Goal: Task Accomplishment & Management: Manage account settings

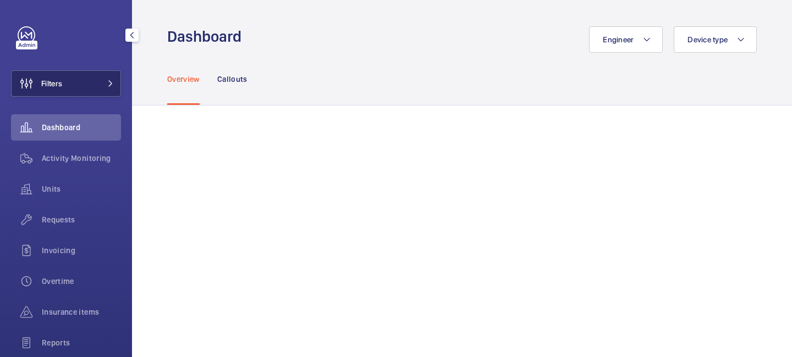
click at [115, 80] on button "Filters" at bounding box center [66, 83] width 110 height 26
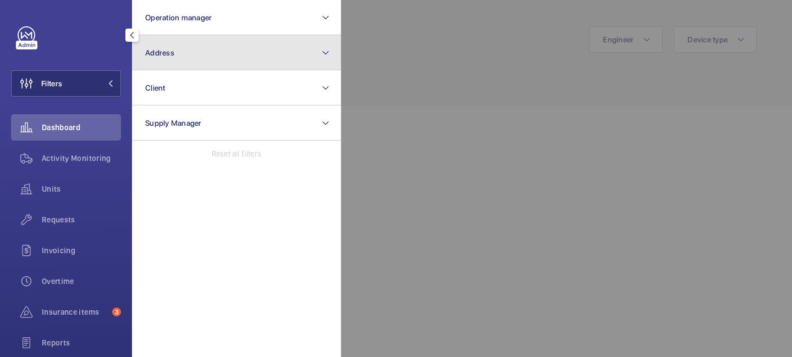
click at [174, 50] on button "Address" at bounding box center [236, 52] width 209 height 35
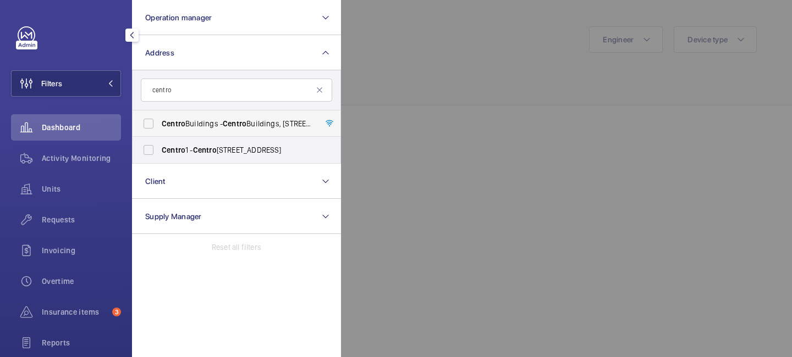
type input "centro"
click at [201, 125] on span "Centro Buildings - Centro Buildings, 20-23 Mandela Street, Camden, London, NW1 …" at bounding box center [237, 123] width 151 height 11
click at [159, 125] on input "Centro Buildings - Centro Buildings, 20-23 Mandela Street, Camden, London, NW1 …" at bounding box center [148, 124] width 22 height 22
checkbox input "true"
click at [419, 74] on div at bounding box center [737, 178] width 792 height 357
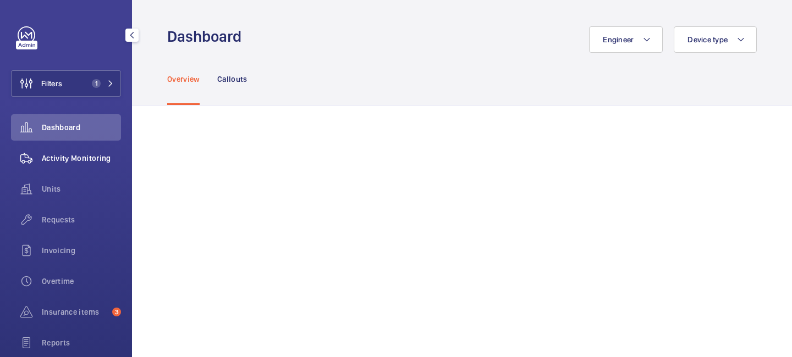
click at [100, 161] on span "Activity Monitoring" at bounding box center [81, 158] width 79 height 11
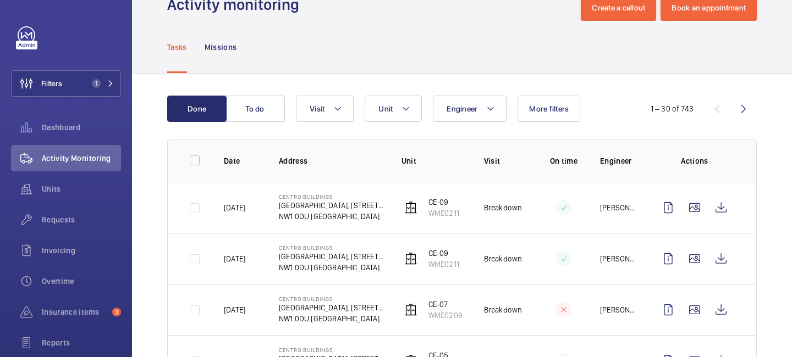
scroll to position [37, 0]
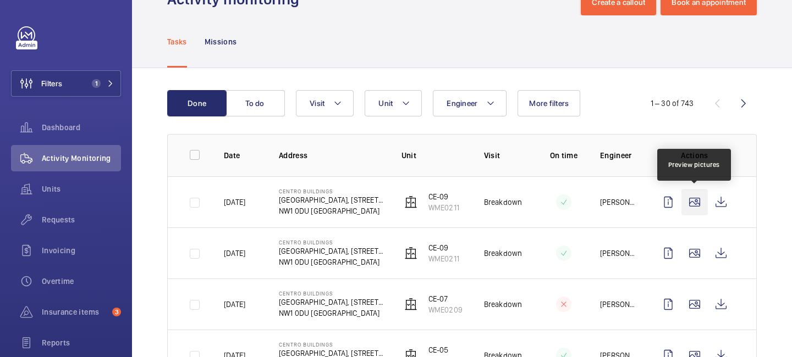
click at [696, 203] on wm-front-icon-button at bounding box center [694, 202] width 26 height 26
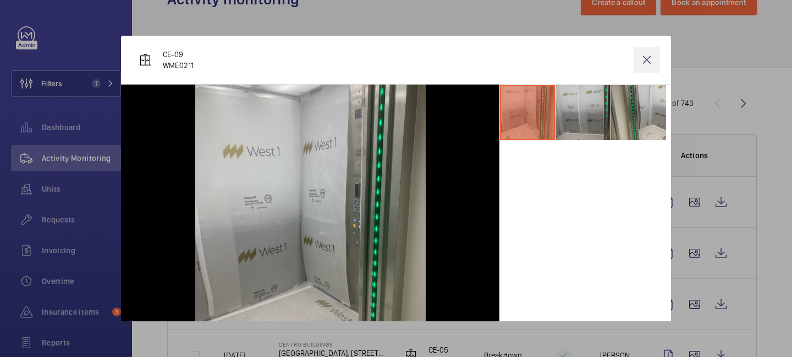
click at [649, 53] on wm-front-icon-button at bounding box center [646, 60] width 26 height 26
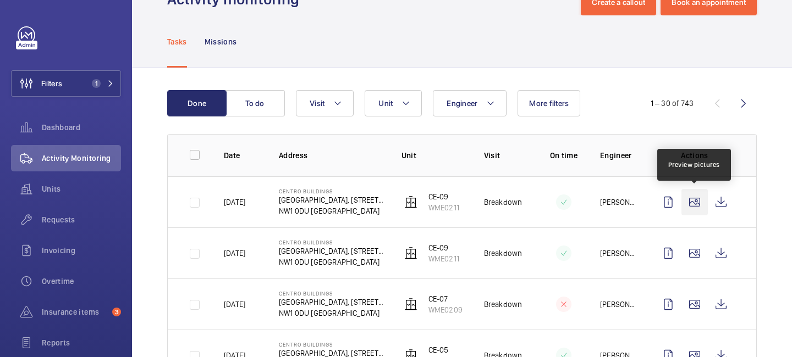
click at [696, 205] on wm-front-icon-button at bounding box center [694, 202] width 26 height 26
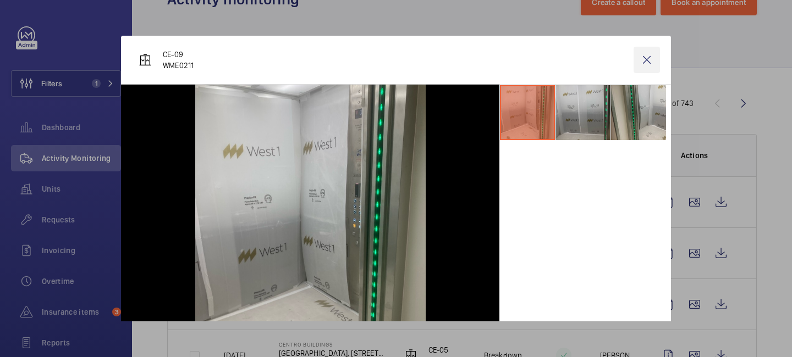
click at [650, 56] on wm-front-icon-button at bounding box center [646, 60] width 26 height 26
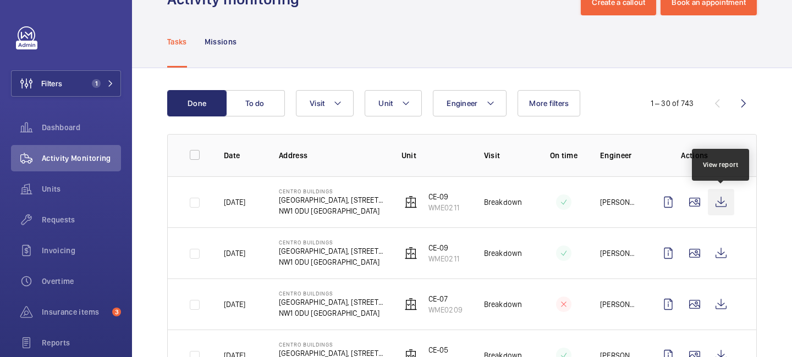
click at [725, 206] on wm-front-icon-button at bounding box center [720, 202] width 26 height 26
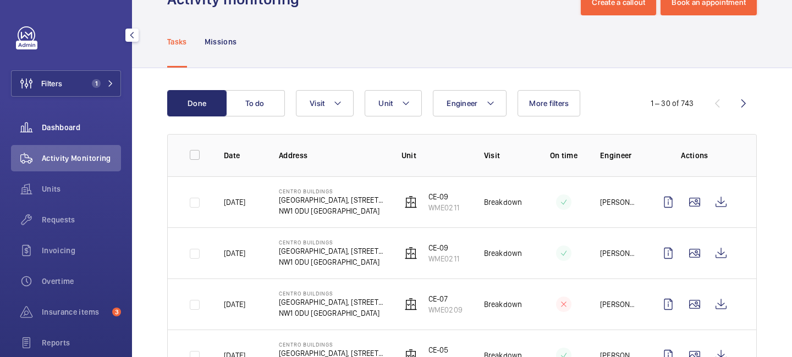
click at [69, 128] on span "Dashboard" at bounding box center [81, 127] width 79 height 11
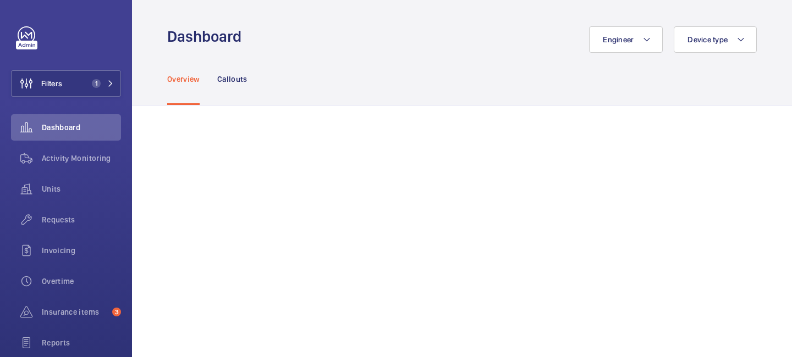
scroll to position [107, 0]
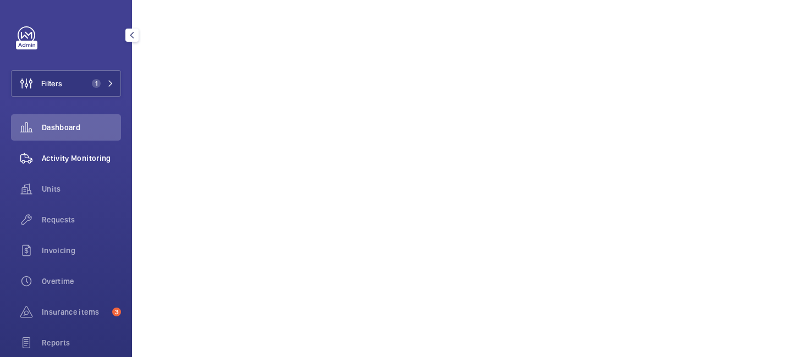
click at [74, 159] on span "Activity Monitoring" at bounding box center [81, 158] width 79 height 11
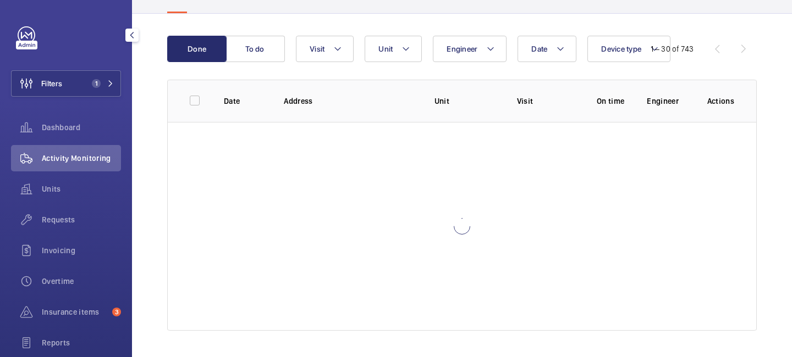
scroll to position [92, 0]
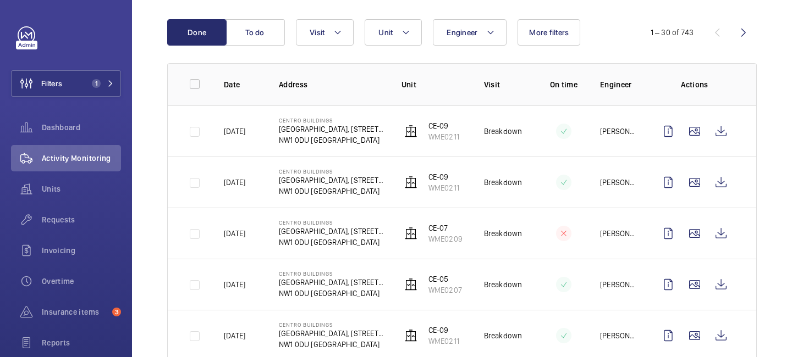
scroll to position [122, 0]
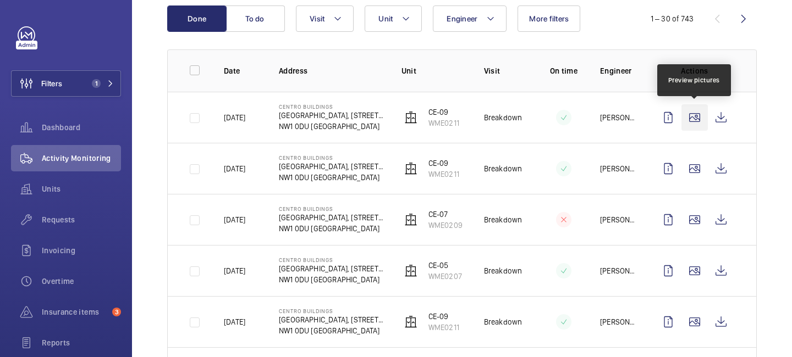
click at [691, 120] on wm-front-icon-button at bounding box center [694, 117] width 26 height 26
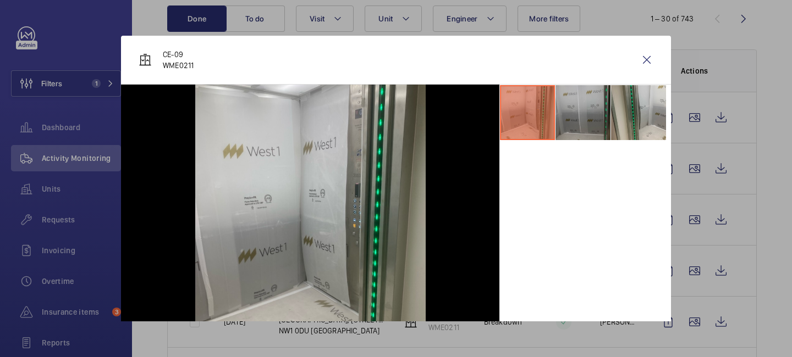
click at [569, 107] on li at bounding box center [582, 112] width 55 height 55
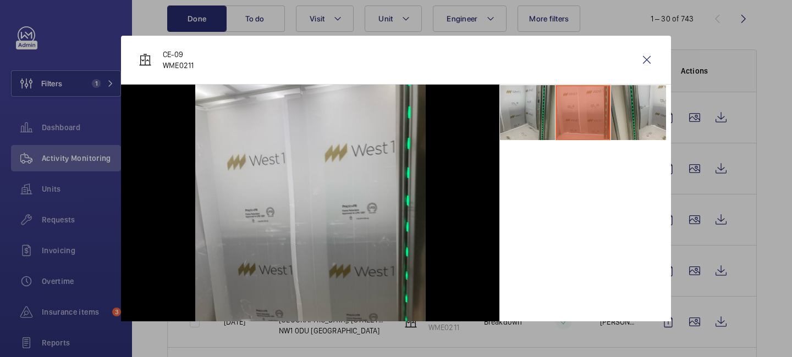
click at [609, 106] on li at bounding box center [582, 112] width 55 height 55
click at [620, 107] on li at bounding box center [638, 112] width 55 height 55
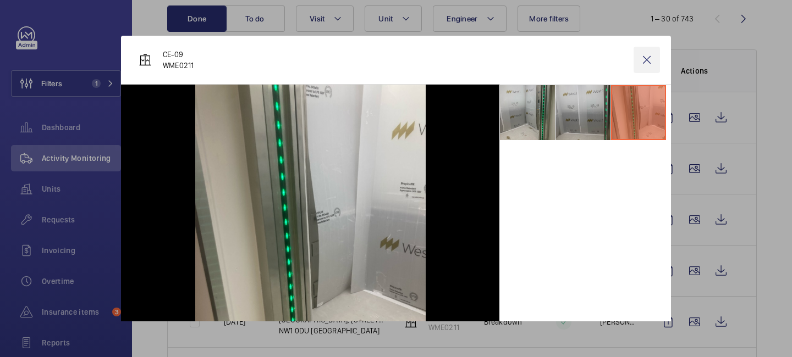
click at [646, 55] on wm-front-icon-button at bounding box center [646, 60] width 26 height 26
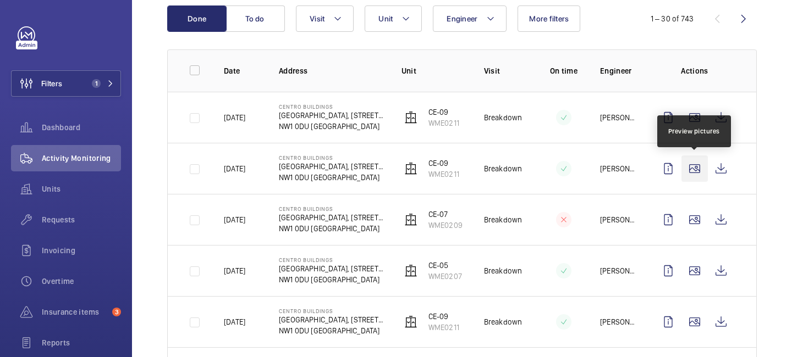
click at [694, 170] on wm-front-icon-button at bounding box center [694, 169] width 26 height 26
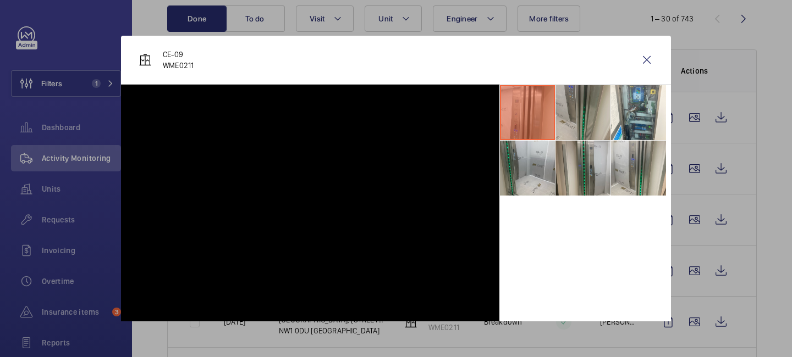
click at [586, 105] on li at bounding box center [582, 112] width 55 height 55
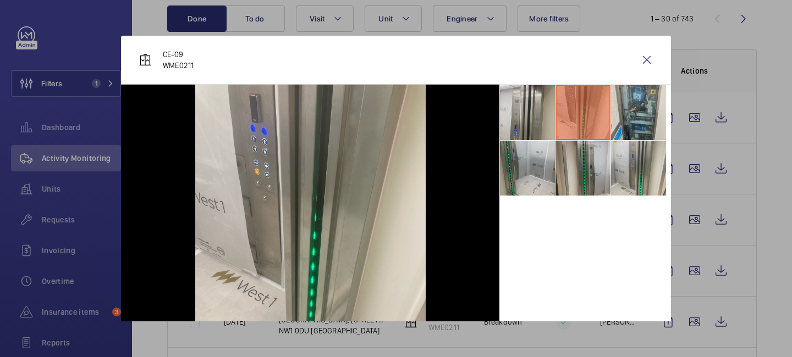
click at [620, 112] on li at bounding box center [638, 112] width 55 height 55
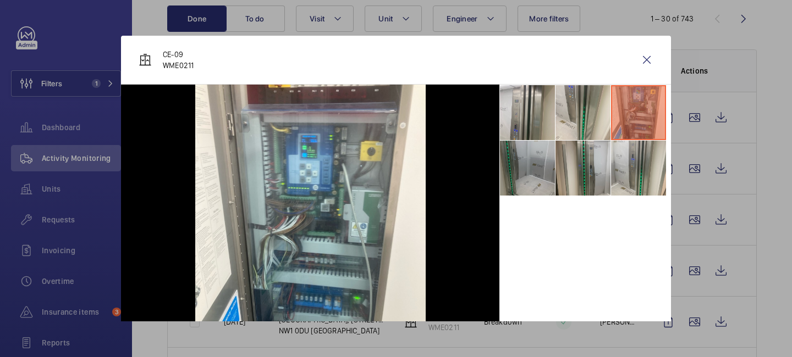
click at [533, 159] on li at bounding box center [527, 168] width 55 height 55
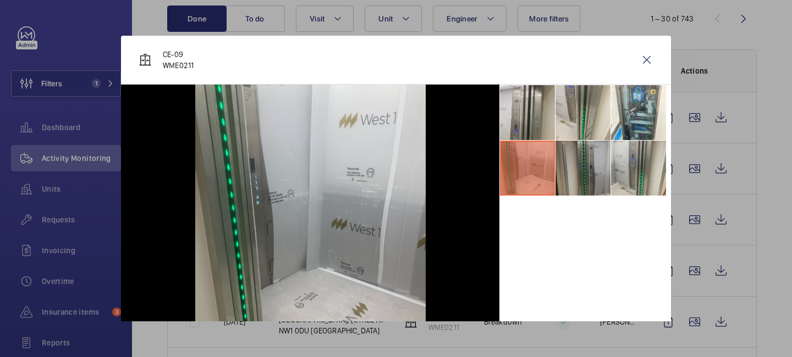
click at [572, 162] on li at bounding box center [582, 168] width 55 height 55
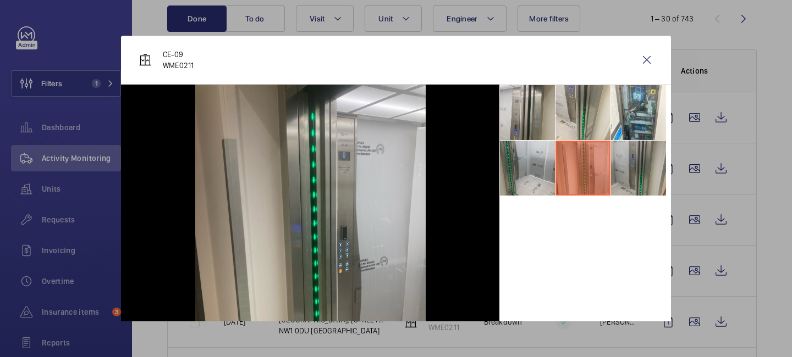
click at [620, 175] on li at bounding box center [638, 168] width 55 height 55
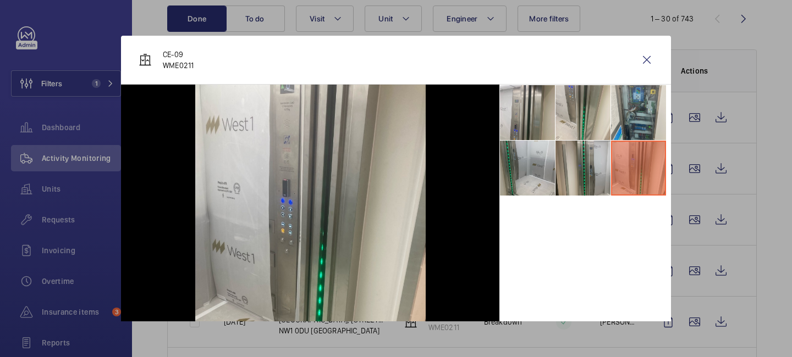
click at [622, 120] on li at bounding box center [638, 112] width 55 height 55
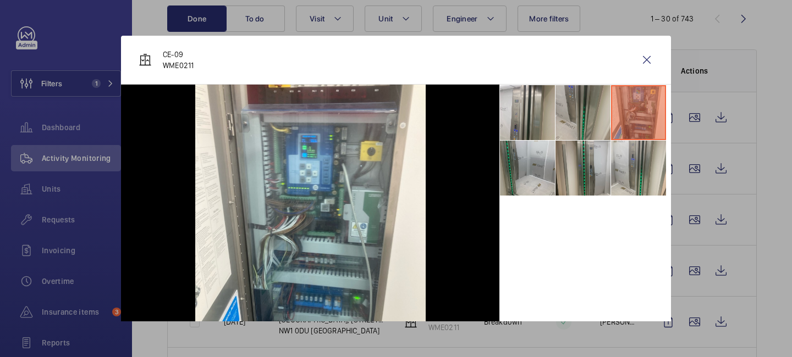
click at [561, 130] on li at bounding box center [582, 112] width 55 height 55
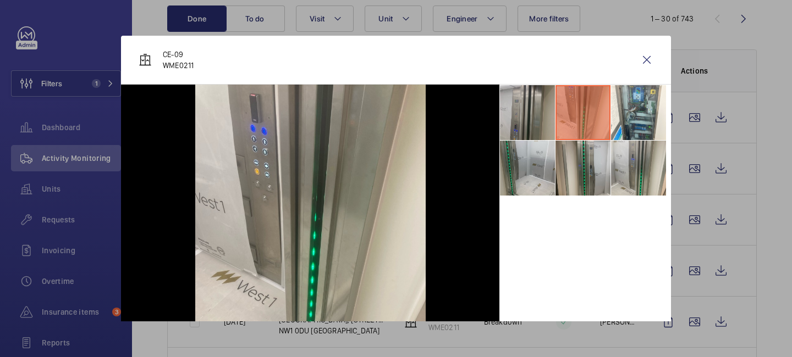
click at [534, 120] on li at bounding box center [527, 112] width 55 height 55
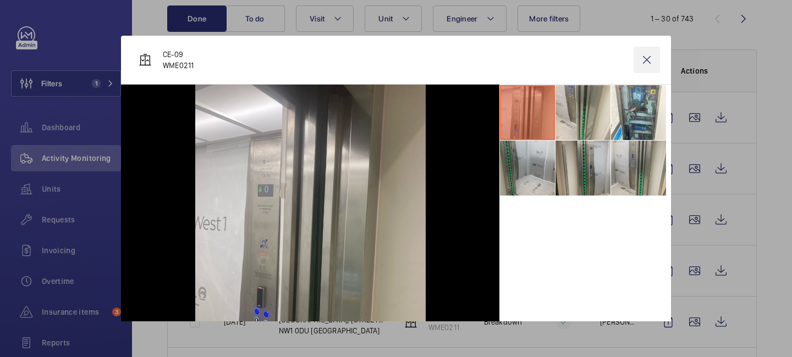
click at [643, 60] on wm-front-icon-button at bounding box center [646, 60] width 26 height 26
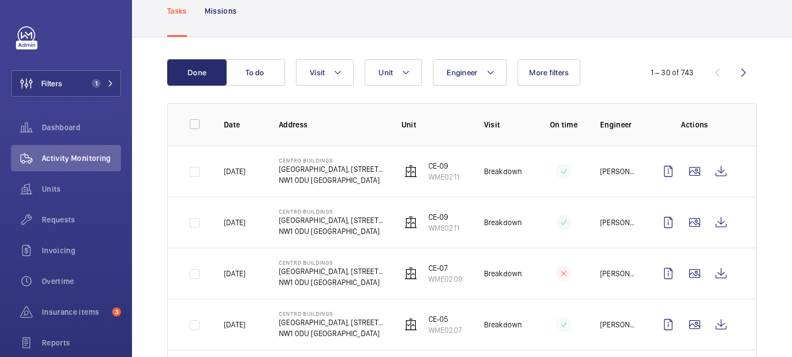
scroll to position [103, 0]
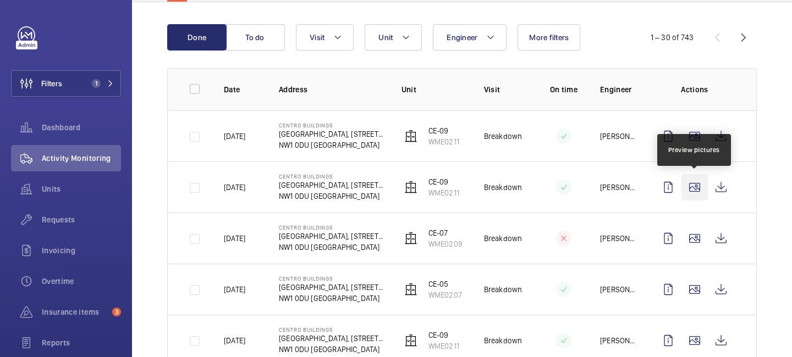
click at [696, 185] on wm-front-icon-button at bounding box center [694, 187] width 26 height 26
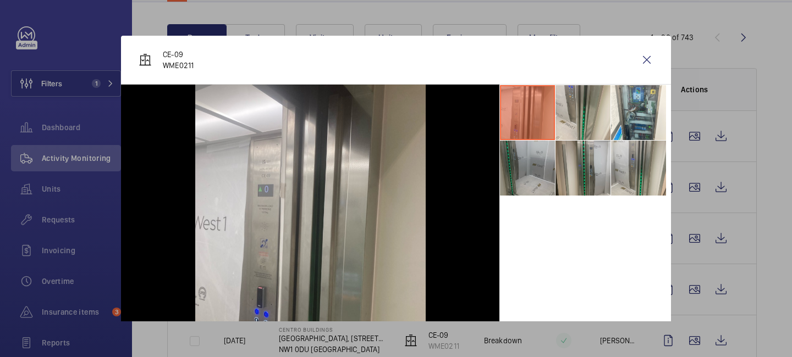
click at [536, 172] on li at bounding box center [527, 168] width 55 height 55
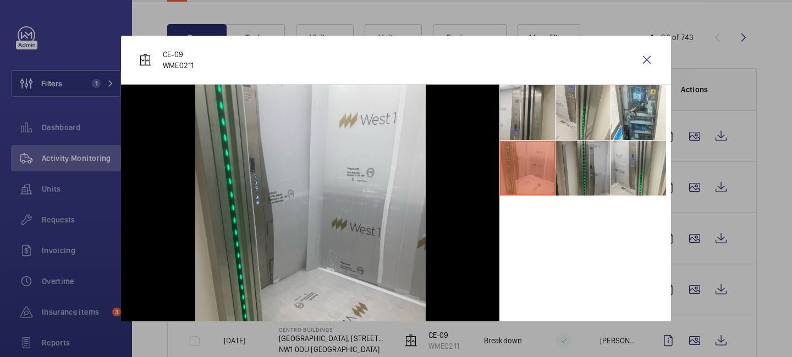
click at [584, 168] on li at bounding box center [582, 168] width 55 height 55
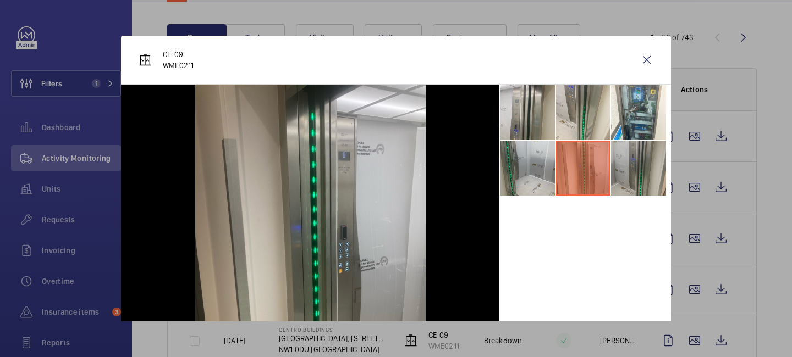
click at [633, 166] on li at bounding box center [638, 168] width 55 height 55
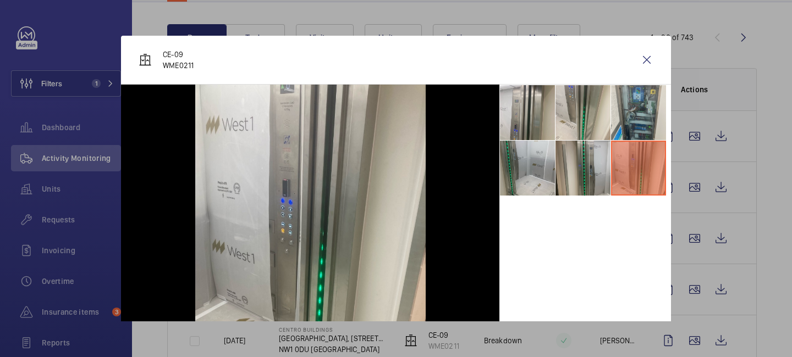
click at [634, 111] on li at bounding box center [638, 112] width 55 height 55
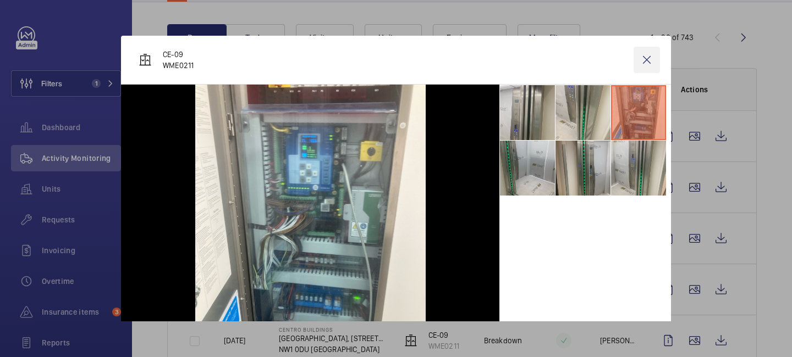
click at [649, 63] on wm-front-icon-button at bounding box center [646, 60] width 26 height 26
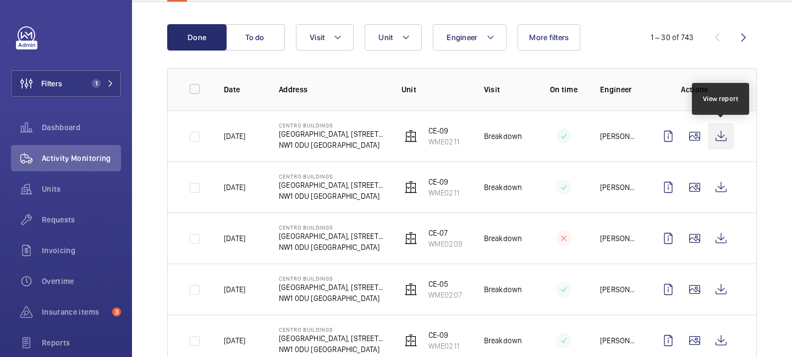
click at [720, 136] on wm-front-icon-button at bounding box center [720, 136] width 26 height 26
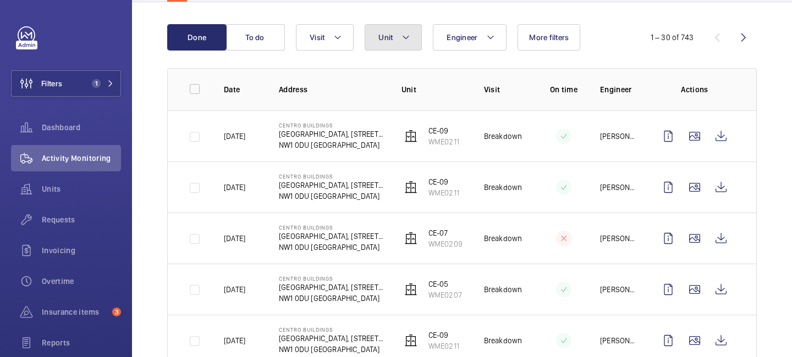
click at [407, 35] on mat-icon at bounding box center [405, 37] width 9 height 13
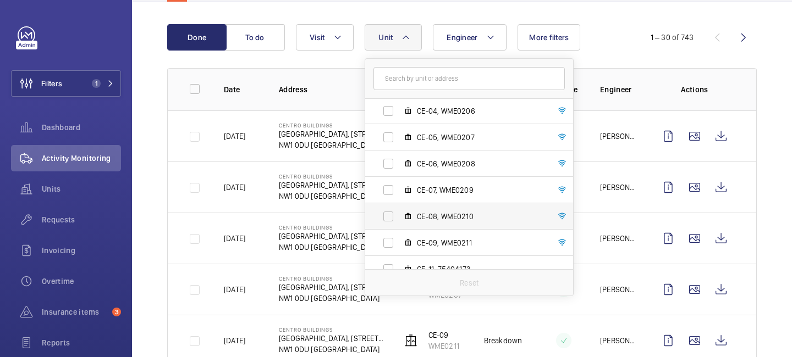
scroll to position [135, 0]
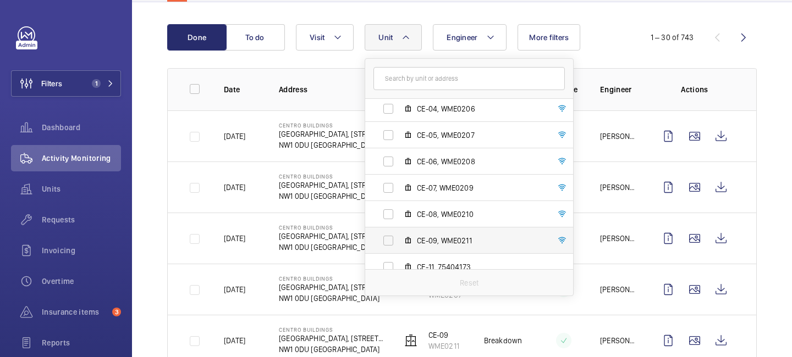
click at [446, 229] on label "CE-09, WME0211" at bounding box center [460, 241] width 190 height 26
click at [399, 230] on input "CE-09, WME0211" at bounding box center [388, 241] width 22 height 22
checkbox input "true"
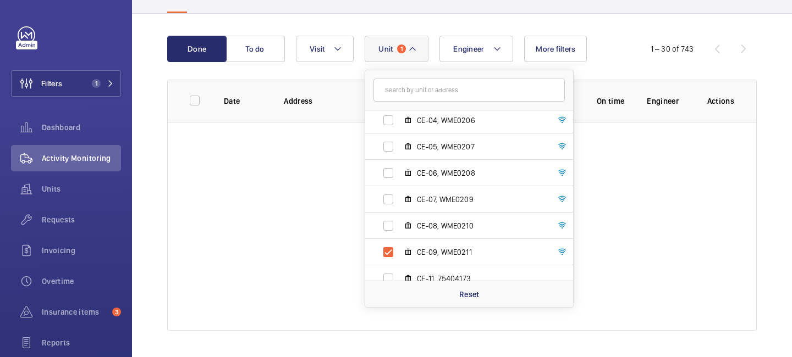
click at [613, 56] on div "Engineer Unit 1 Centro Buildings - Centro Buildings, 20-23 Mandela Street, Camd…" at bounding box center [460, 49] width 329 height 26
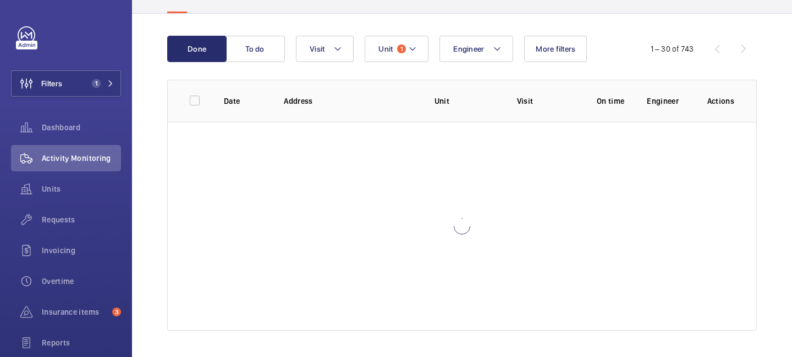
click at [613, 56] on div "Engineer Unit 1 Visit More filters" at bounding box center [460, 49] width 329 height 26
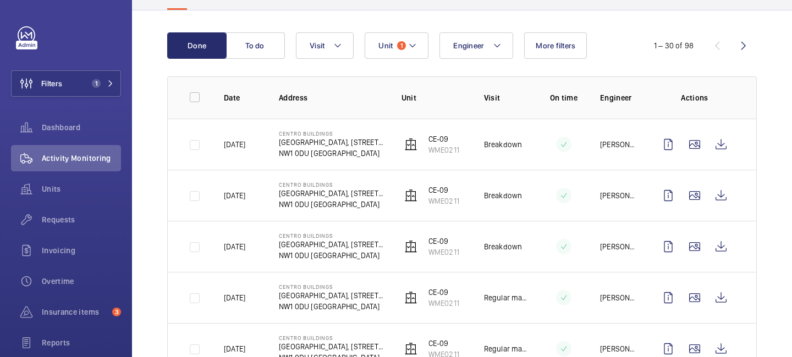
scroll to position [96, 0]
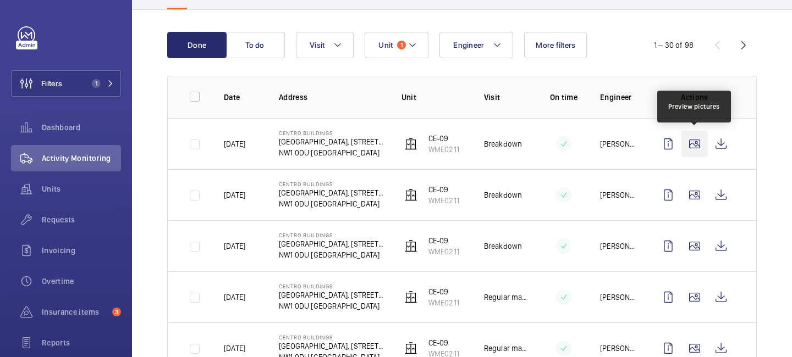
click at [696, 145] on wm-front-icon-button at bounding box center [694, 144] width 26 height 26
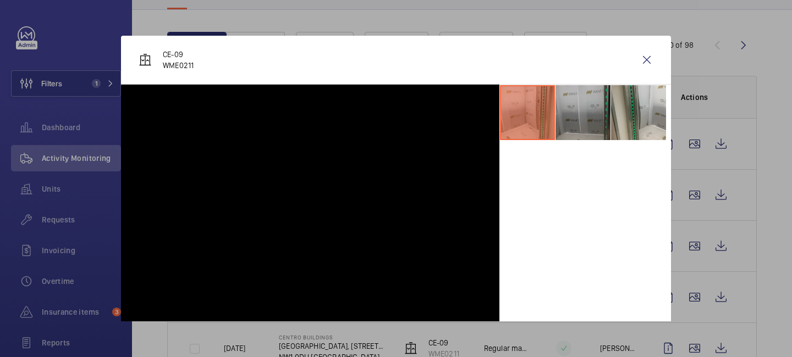
click at [588, 107] on li at bounding box center [582, 112] width 55 height 55
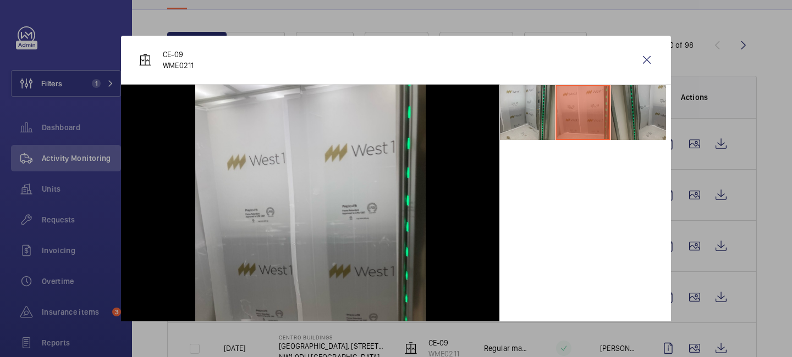
click at [621, 114] on li at bounding box center [638, 112] width 55 height 55
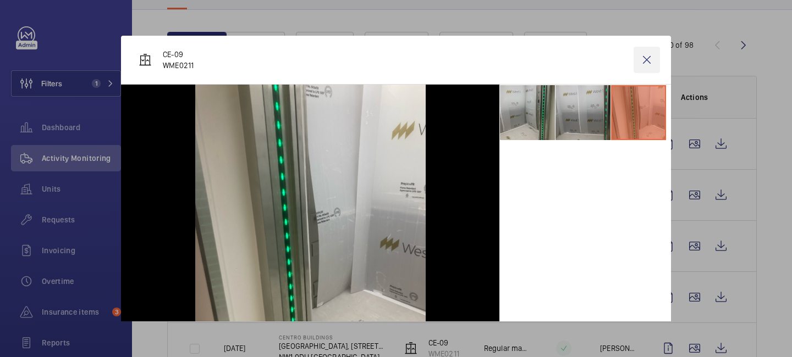
click at [640, 58] on wm-front-icon-button at bounding box center [646, 60] width 26 height 26
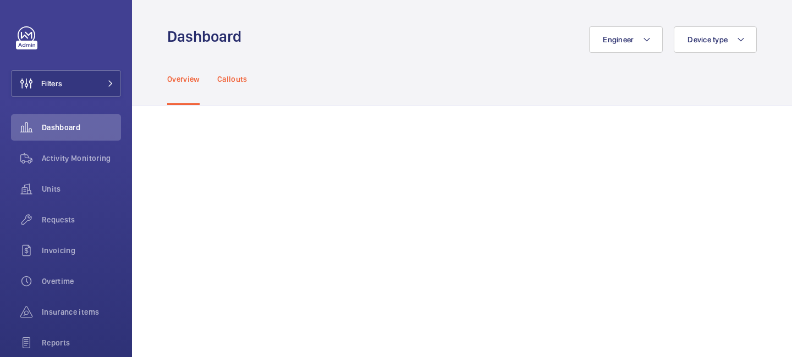
click at [237, 80] on p "Callouts" at bounding box center [232, 79] width 30 height 11
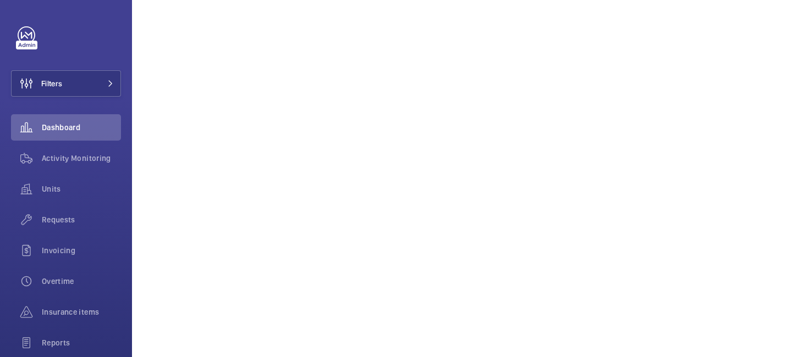
scroll to position [430, 0]
click at [104, 79] on button "Filters" at bounding box center [66, 83] width 110 height 26
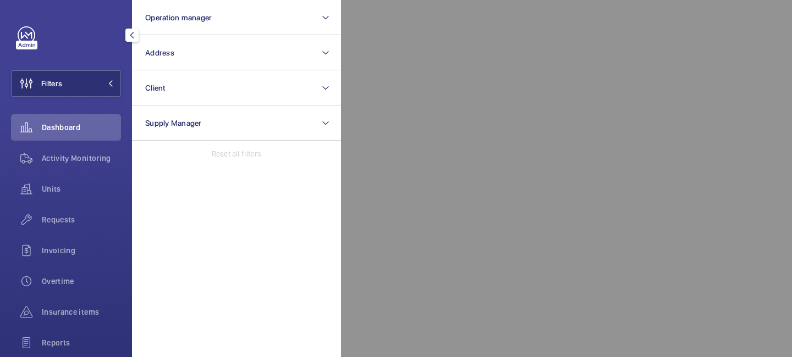
click at [317, 163] on div "Reset all filters" at bounding box center [236, 154] width 209 height 26
click at [367, 164] on div at bounding box center [737, 178] width 792 height 357
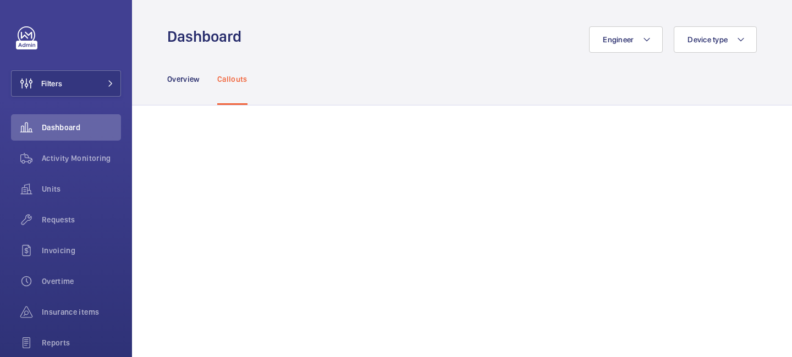
click at [632, 89] on div "Overview Callouts" at bounding box center [461, 79] width 589 height 52
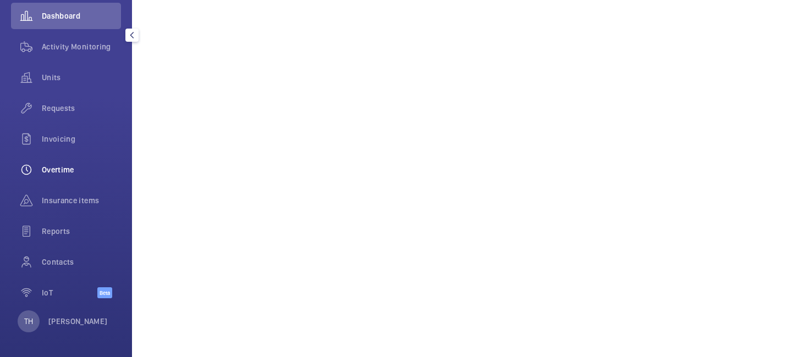
scroll to position [113, 0]
click at [83, 324] on p "Tek Hussein" at bounding box center [77, 319] width 59 height 11
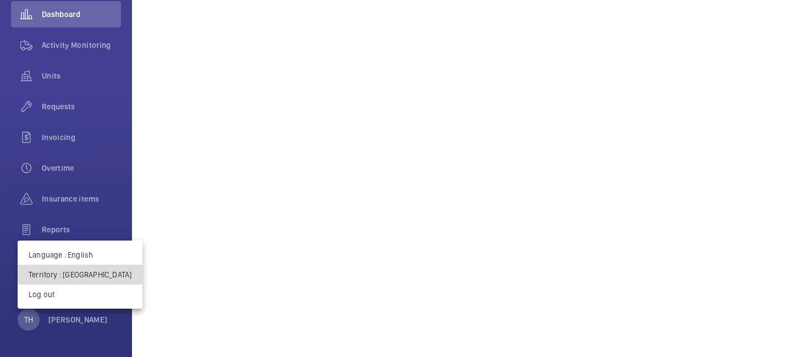
click at [89, 279] on p "Territory : United Kingdom" at bounding box center [80, 274] width 103 height 11
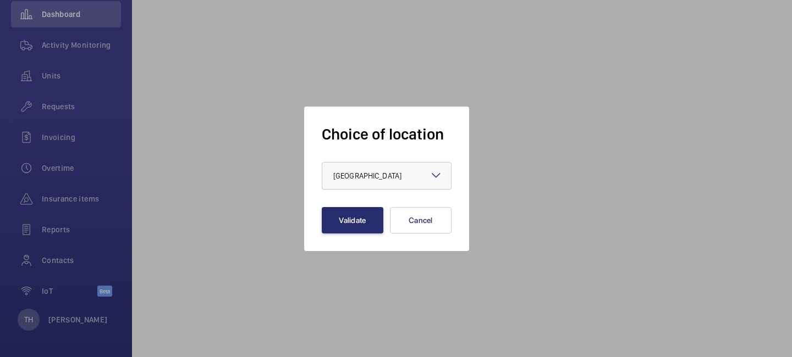
click at [372, 185] on div at bounding box center [386, 176] width 129 height 26
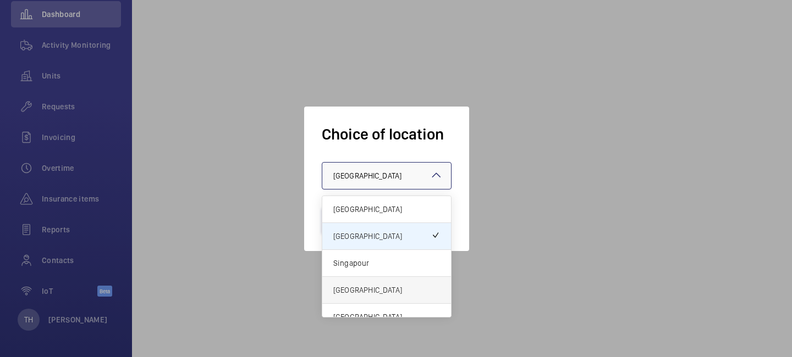
click at [359, 290] on span "Hong Kong" at bounding box center [386, 290] width 107 height 11
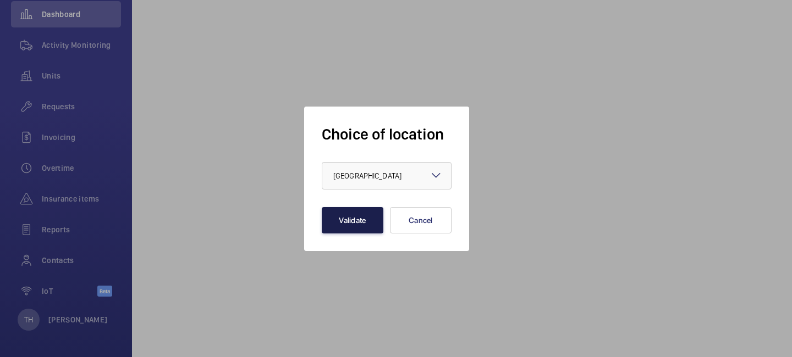
click at [349, 220] on button "Validate" at bounding box center [353, 220] width 62 height 26
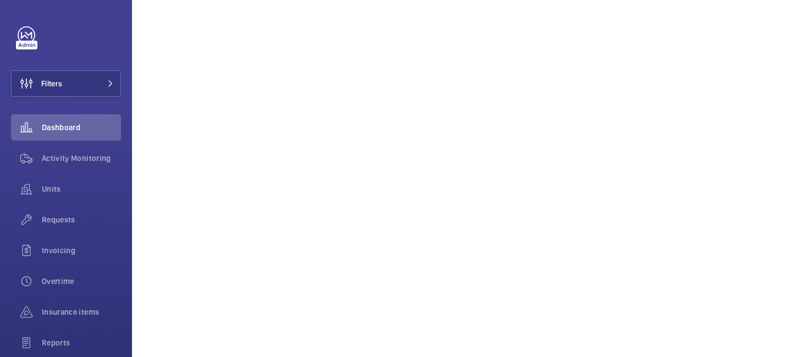
scroll to position [1063, 0]
